Goal: Task Accomplishment & Management: Manage account settings

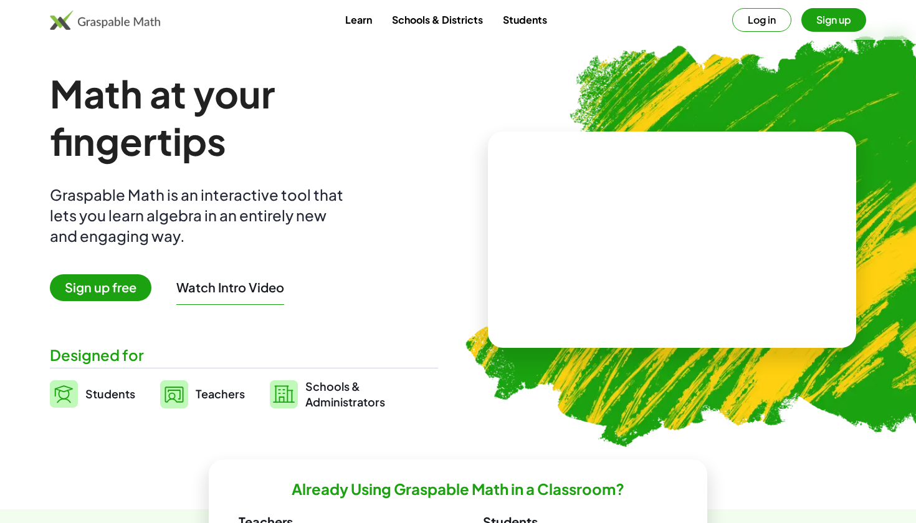
click at [115, 295] on span "Sign up free" at bounding box center [101, 287] width 102 height 27
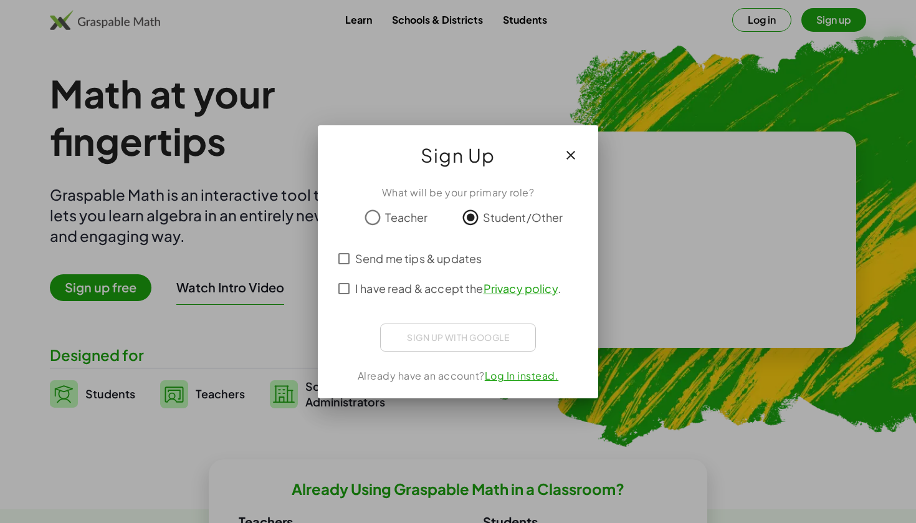
click at [438, 336] on div "Sign up with Google" at bounding box center [458, 337] width 156 height 28
click at [357, 261] on span "Send me tips & updates" at bounding box center [418, 258] width 127 height 17
click at [464, 338] on div "Sign in with Google. Opens in new tab" at bounding box center [458, 335] width 115 height 27
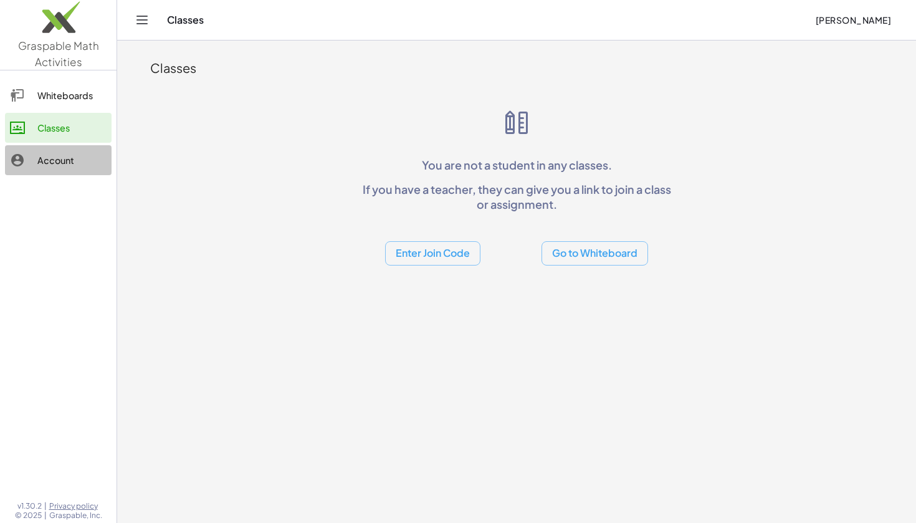
click at [63, 150] on link "Account" at bounding box center [58, 160] width 107 height 30
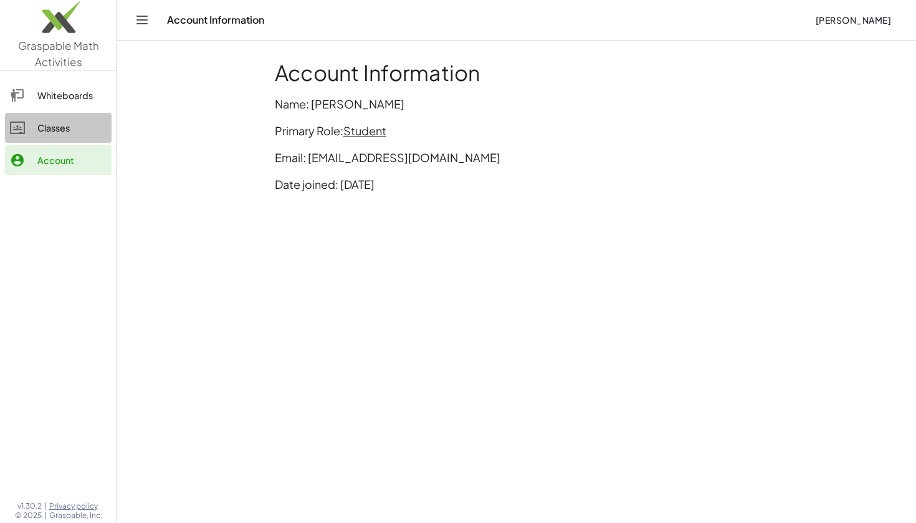
click at [57, 130] on div "Classes" at bounding box center [71, 127] width 69 height 15
